Goal: Task Accomplishment & Management: Complete application form

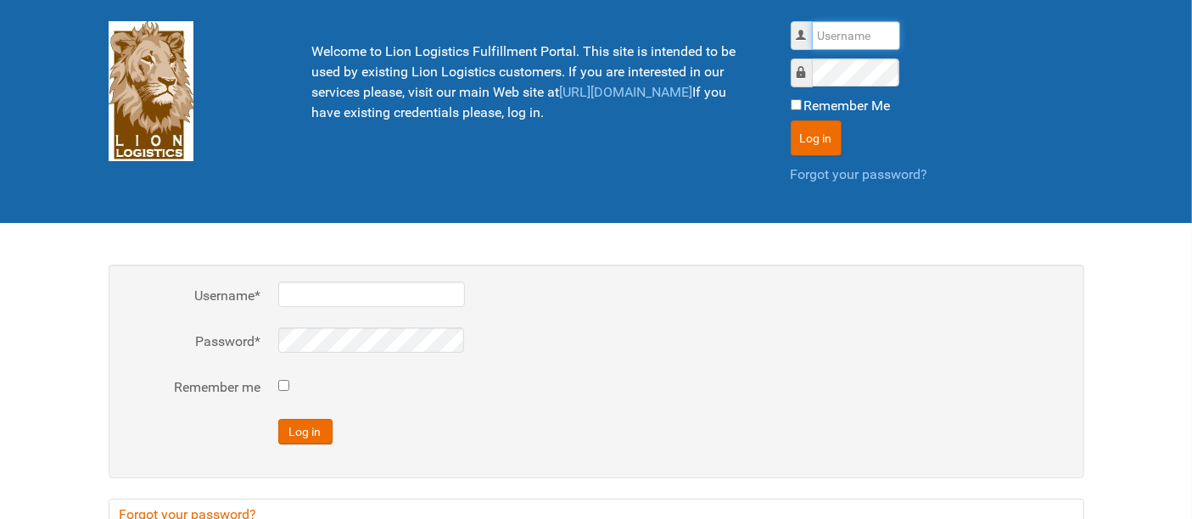
drag, startPoint x: 833, startPoint y: 20, endPoint x: 833, endPoint y: 31, distance: 11.0
click at [833, 21] on input "Username" at bounding box center [856, 35] width 88 height 29
type input "al"
click at [790, 120] on button "Log in" at bounding box center [815, 138] width 51 height 36
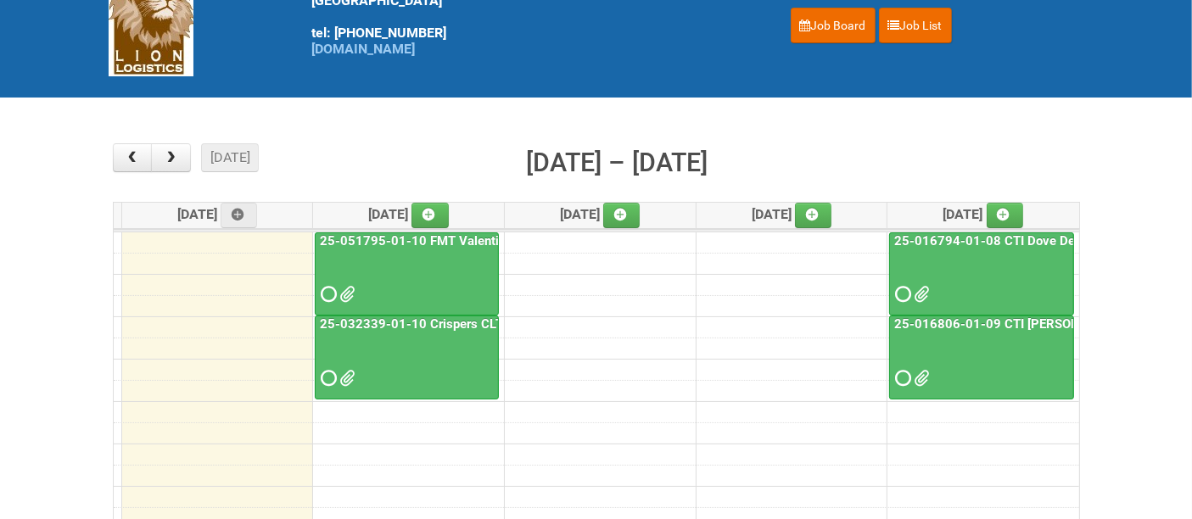
scroll to position [188, 0]
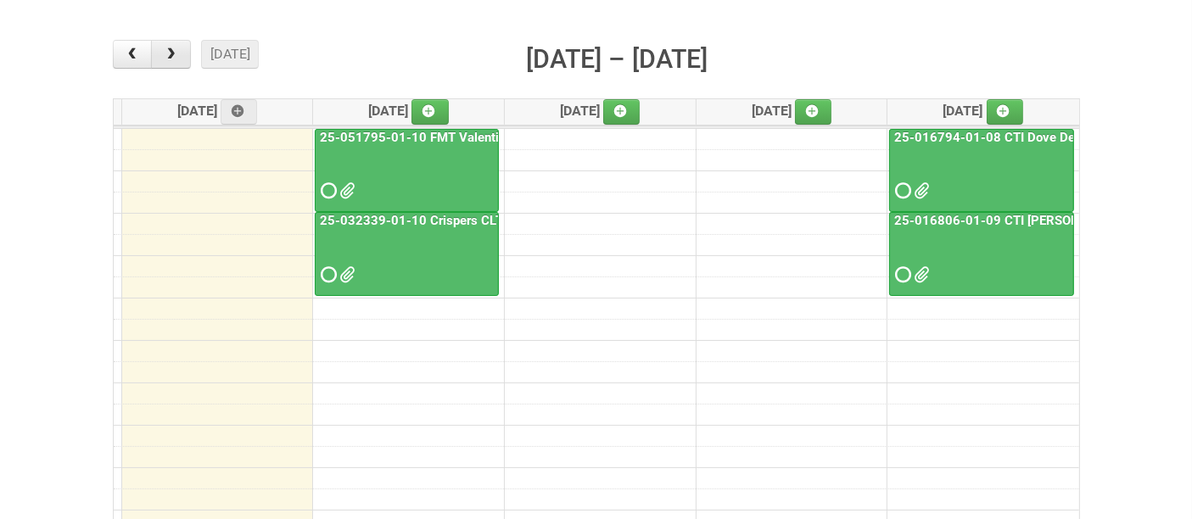
click at [170, 47] on span "button" at bounding box center [171, 54] width 16 height 14
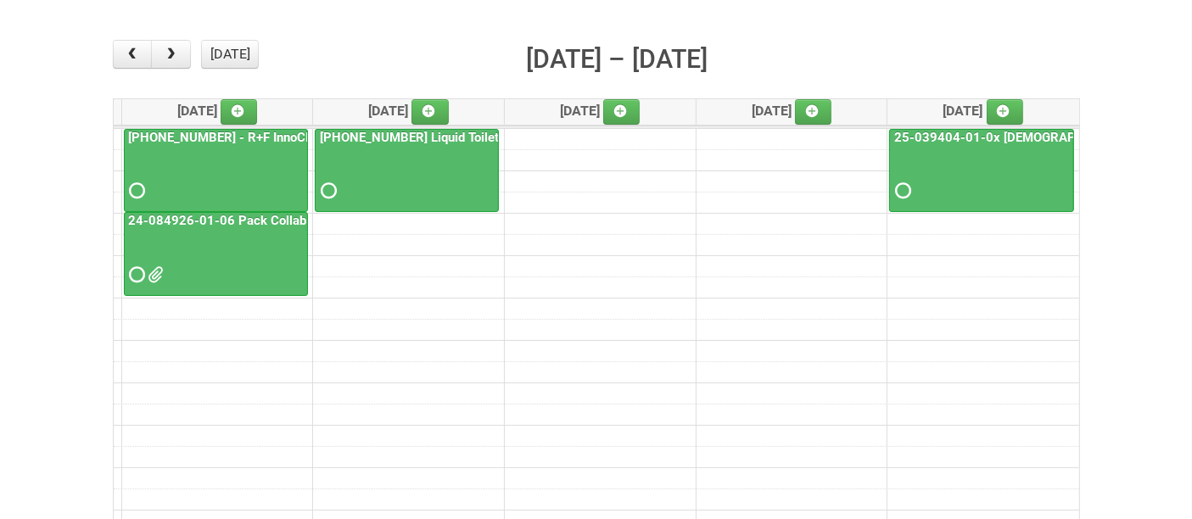
click at [221, 165] on div at bounding box center [216, 175] width 181 height 55
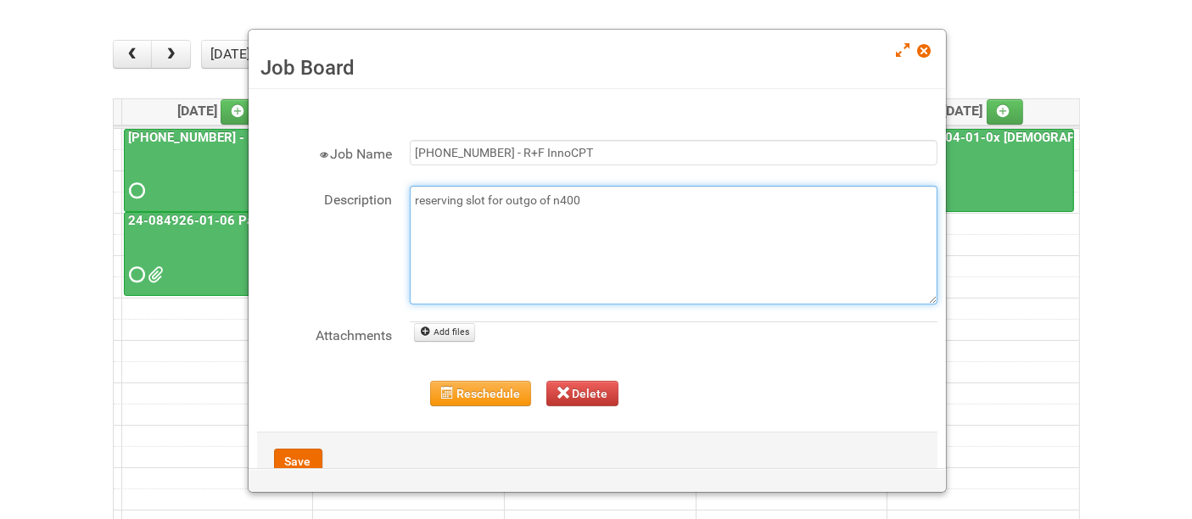
click at [609, 200] on textarea "reserving slot for outgo of n400" at bounding box center [674, 245] width 528 height 119
type textarea "reserving slot for outgo of n400 8/11 - JNF, MDN, LPF, letter"
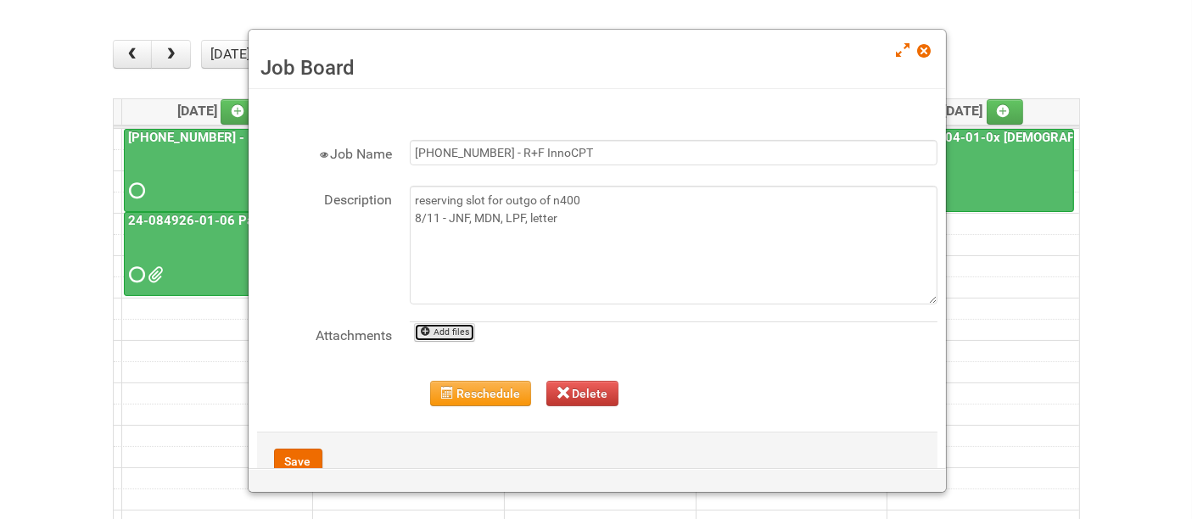
click at [459, 327] on link "Add files" at bounding box center [445, 332] width 62 height 19
type input "C:\fakepath\JNF [PHONE_NUMBER].DOC"
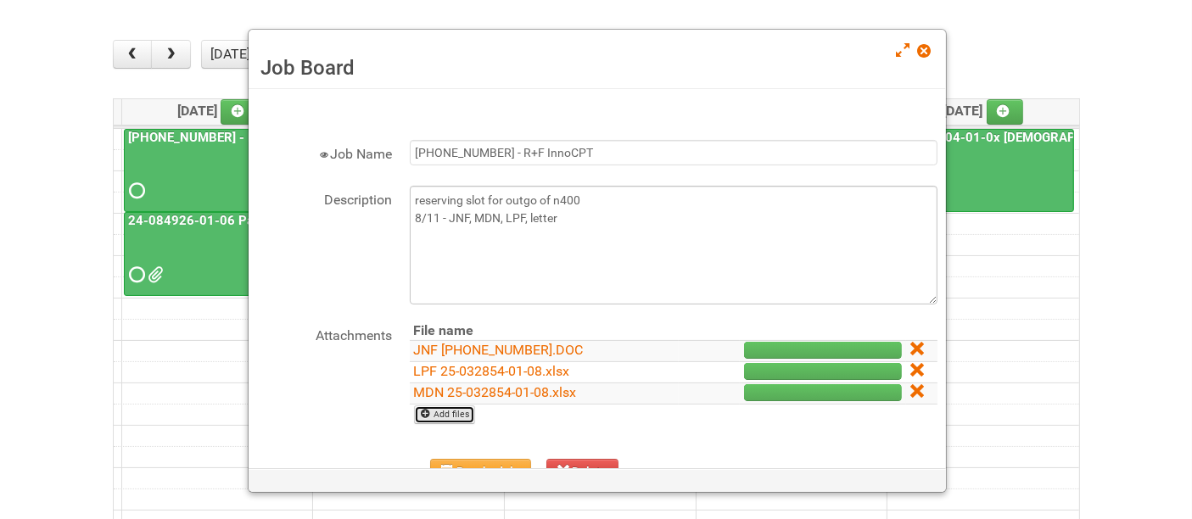
scroll to position [124, 0]
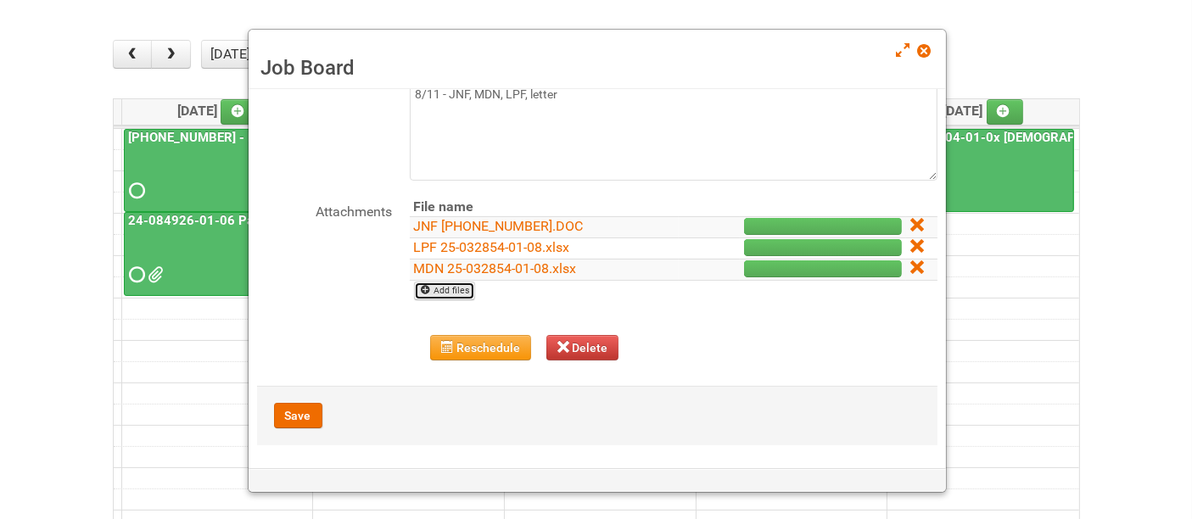
click at [461, 288] on link "Add files" at bounding box center [445, 291] width 62 height 19
type input "C:\fakepath\Vitamin C Serum InnoCPT Letter.pdf"
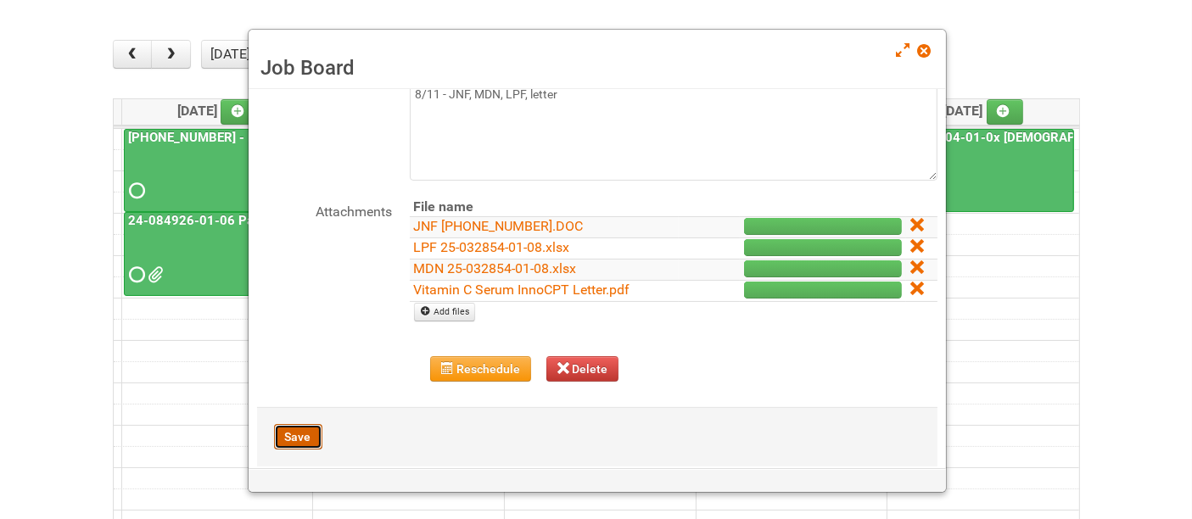
click at [305, 431] on button "Save" at bounding box center [298, 436] width 48 height 25
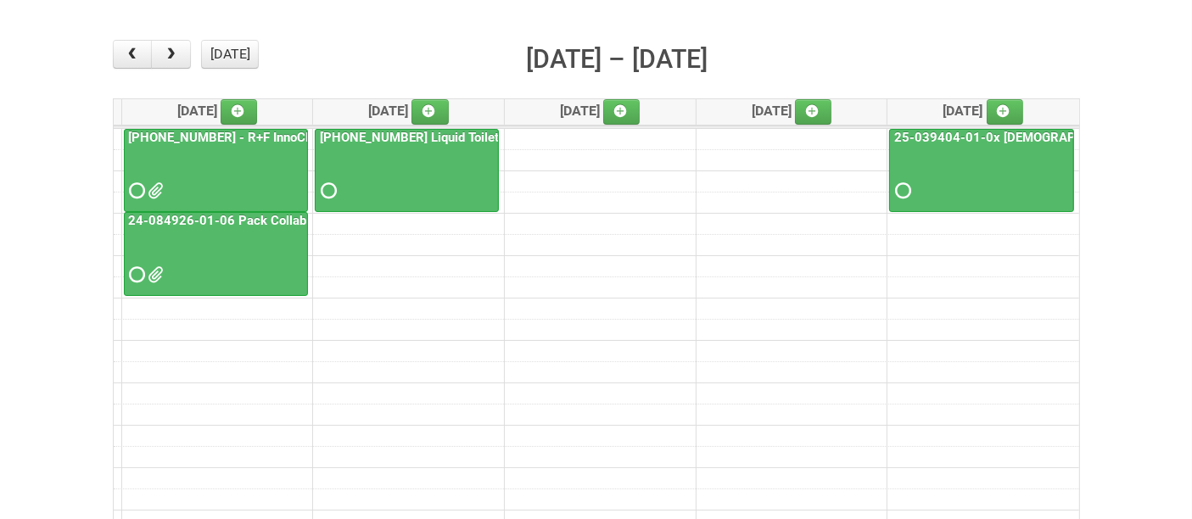
click at [216, 59] on button "[DATE]" at bounding box center [230, 54] width 58 height 29
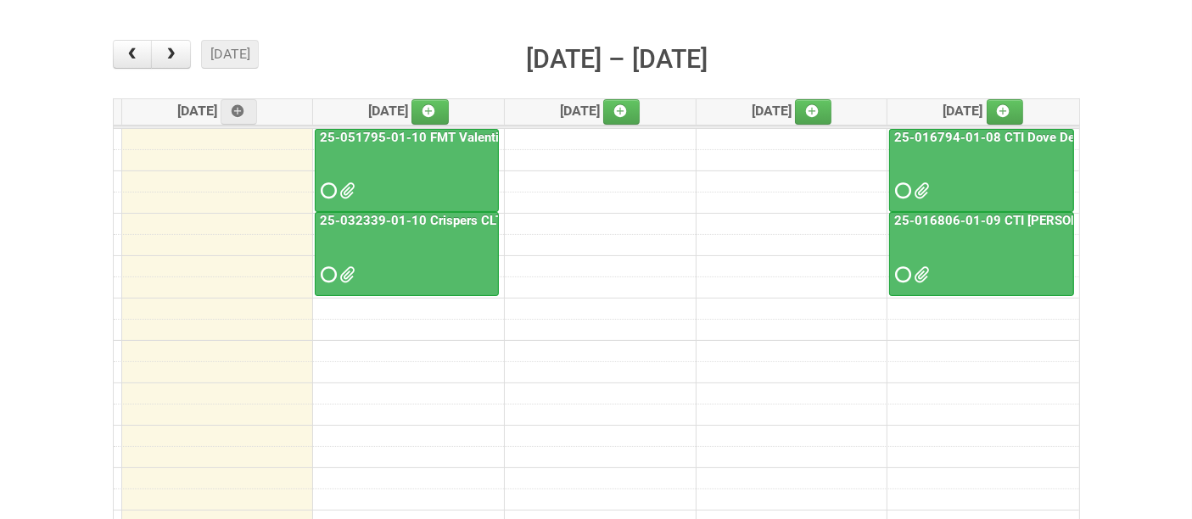
click at [398, 254] on div at bounding box center [406, 259] width 181 height 55
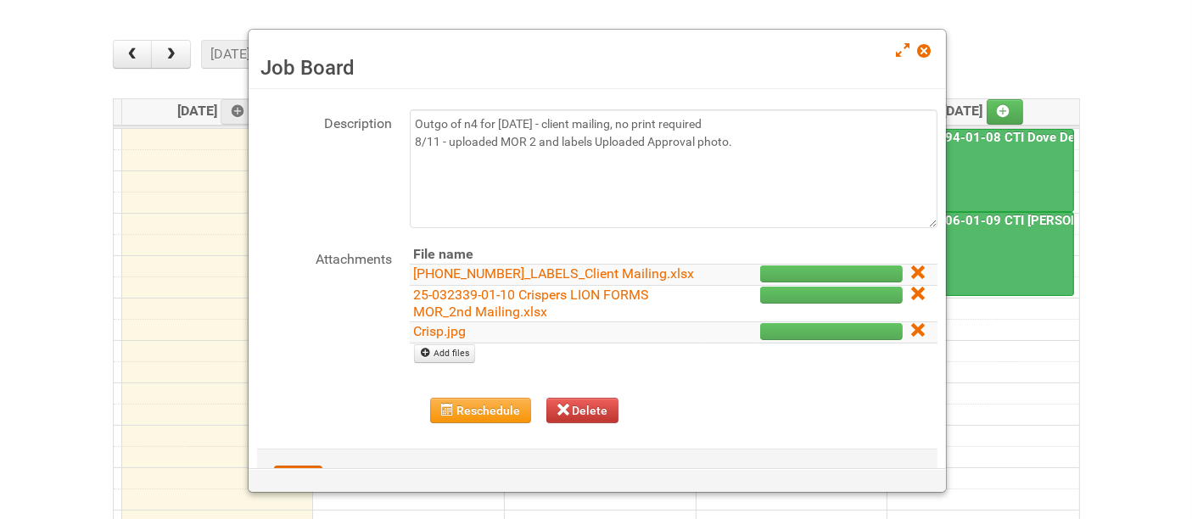
scroll to position [154, 0]
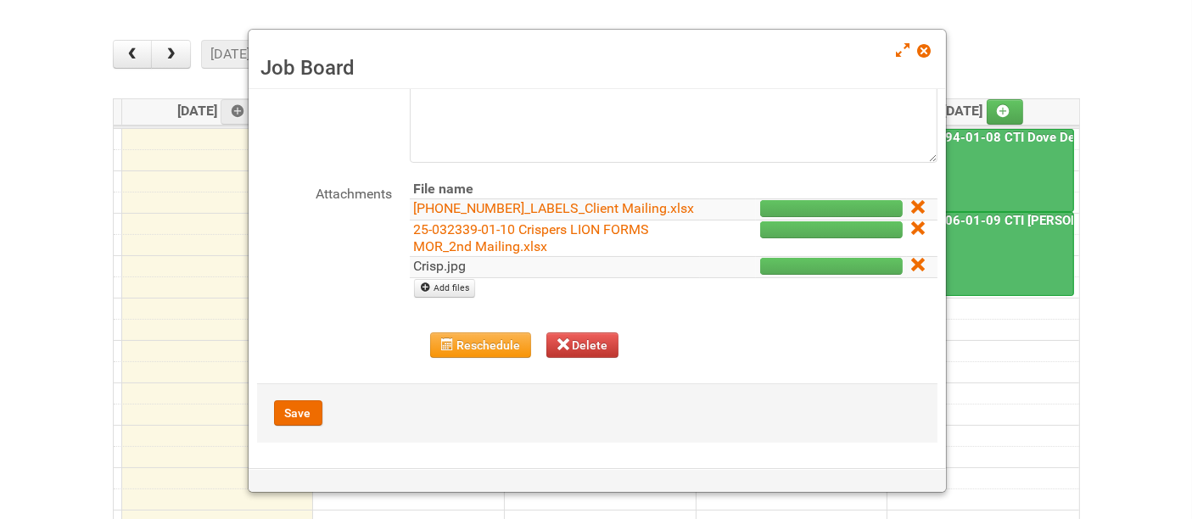
click at [442, 272] on link "Crisp.jpg" at bounding box center [440, 266] width 53 height 16
click at [911, 271] on link at bounding box center [918, 266] width 15 height 16
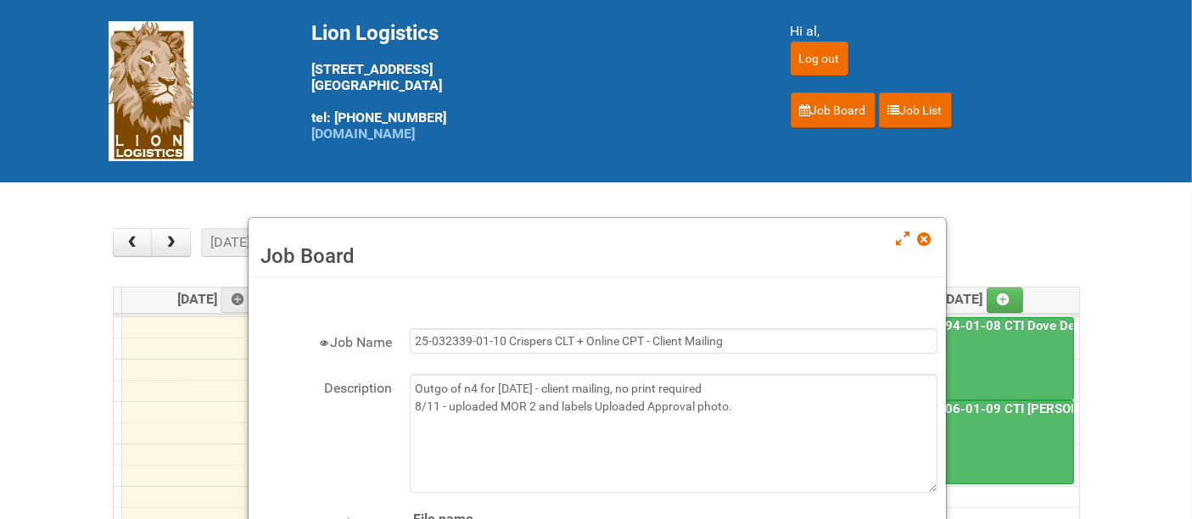
click at [928, 243] on span at bounding box center [924, 239] width 12 height 12
